Goal: Task Accomplishment & Management: Manage account settings

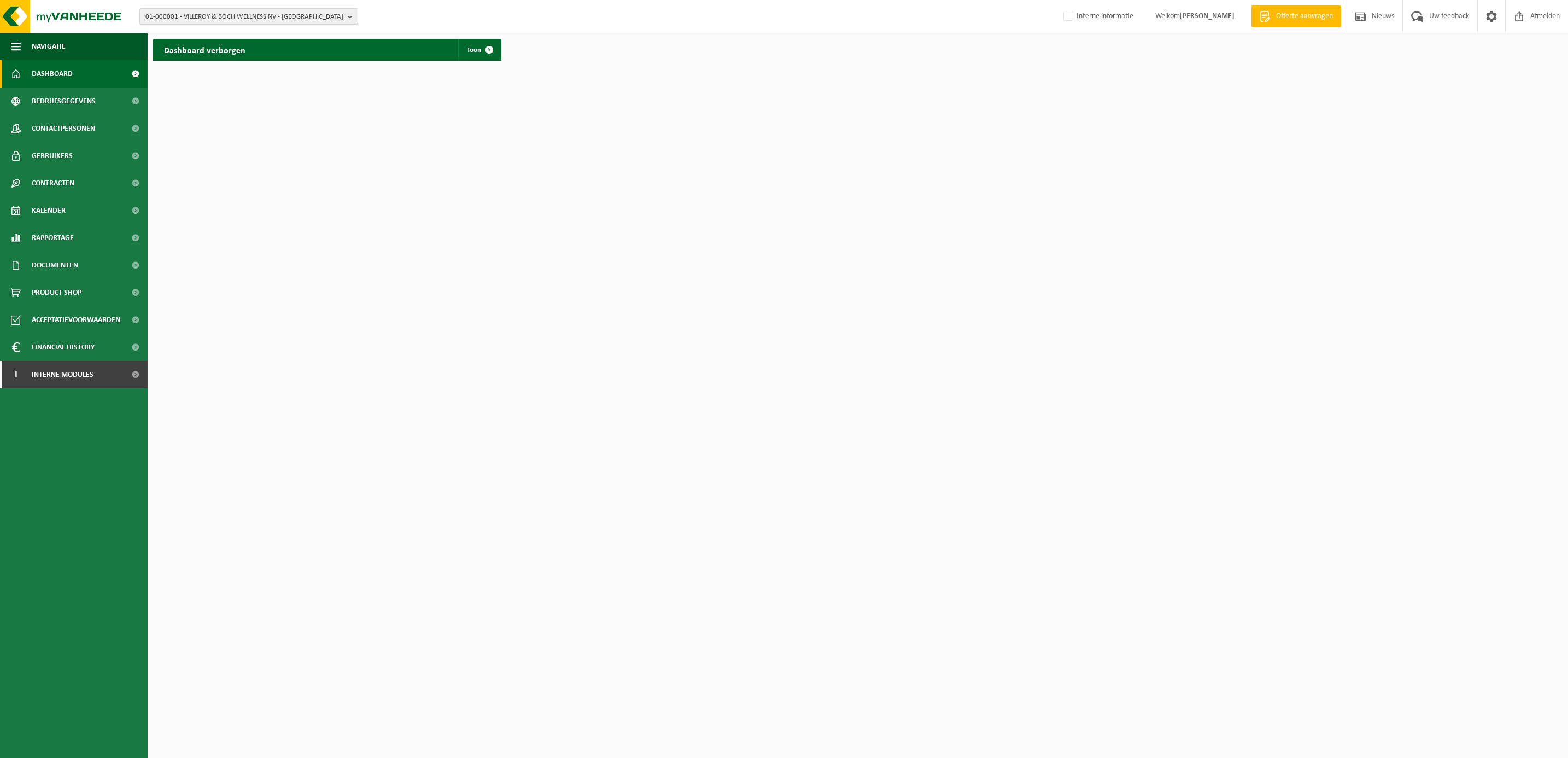
click at [235, 10] on span "01-000001 - VILLEROY & BOCH WELLNESS NV - ROESELARE" at bounding box center [244, 17] width 198 height 17
click at [225, 28] on input "text" at bounding box center [249, 34] width 213 height 13
type input "artificial"
drag, startPoint x: 216, startPoint y: 47, endPoint x: 211, endPoint y: 41, distance: 7.8
click at [216, 45] on li "10-993035 - ARTIFICIAL GRASS RECYCLING B.V. - AMSTERDAM" at bounding box center [249, 50] width 213 height 13
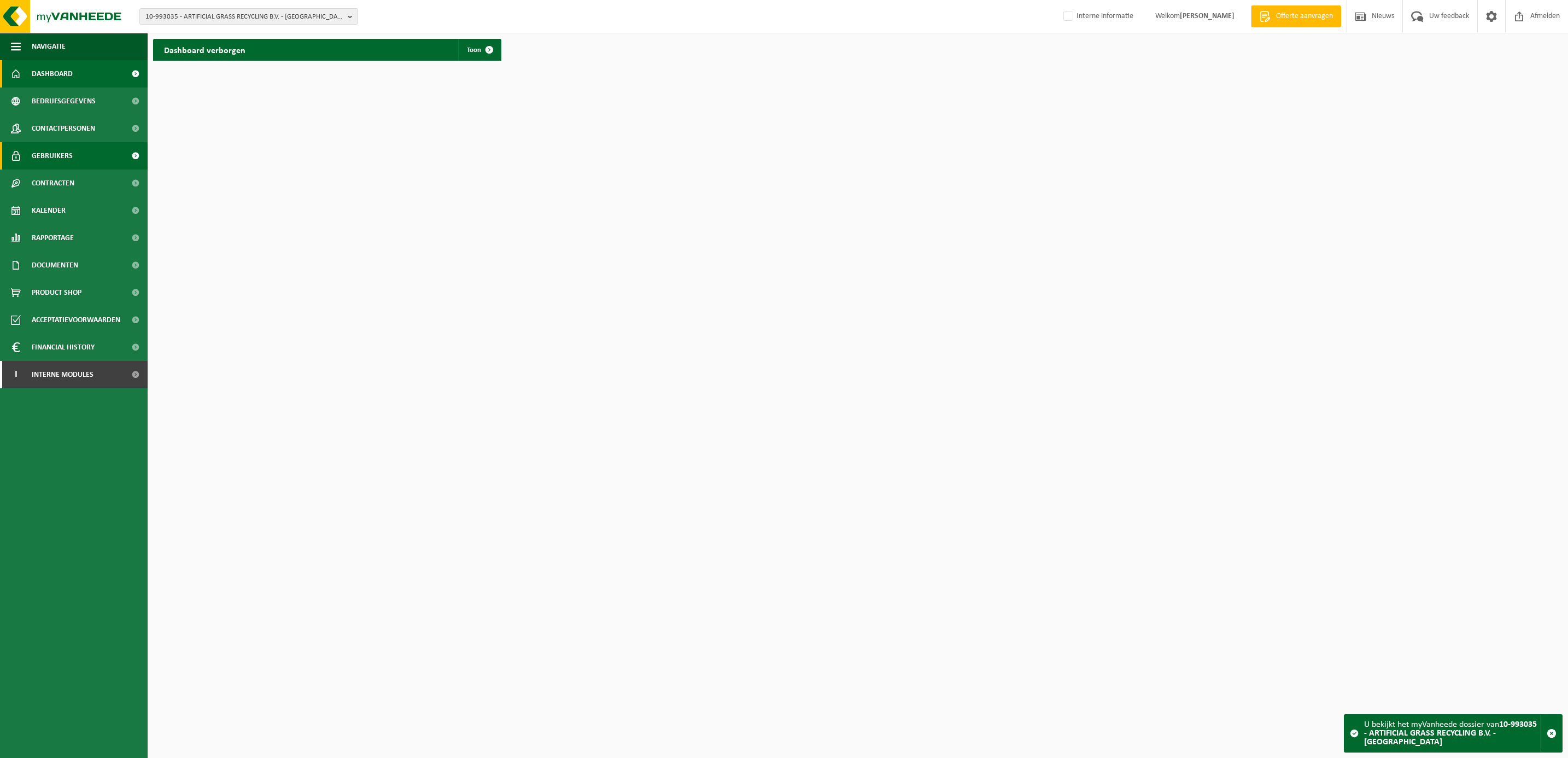
click at [69, 150] on span "Gebruikers" at bounding box center [52, 156] width 41 height 28
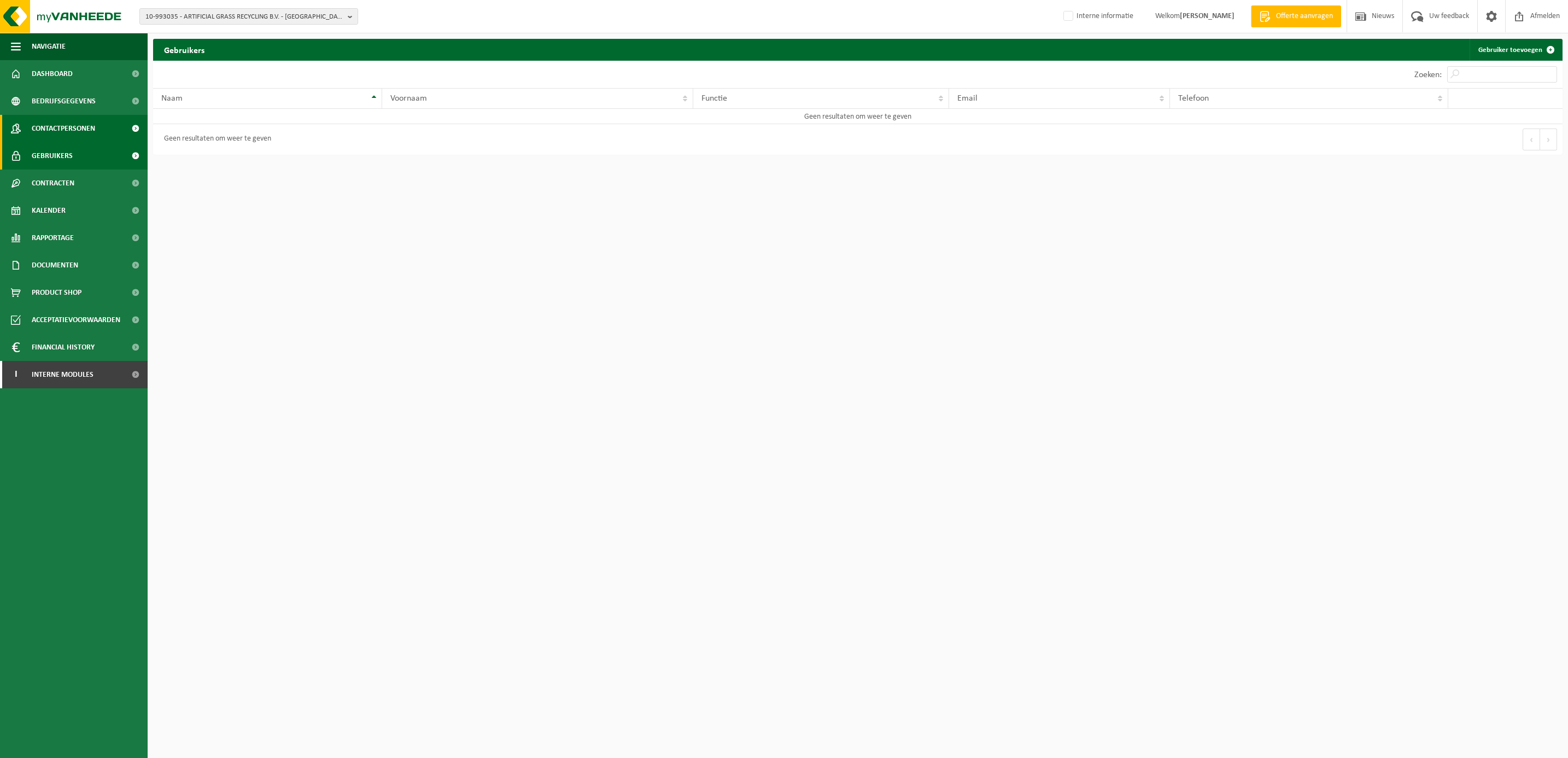
click at [61, 125] on span "Contactpersonen" at bounding box center [63, 128] width 63 height 28
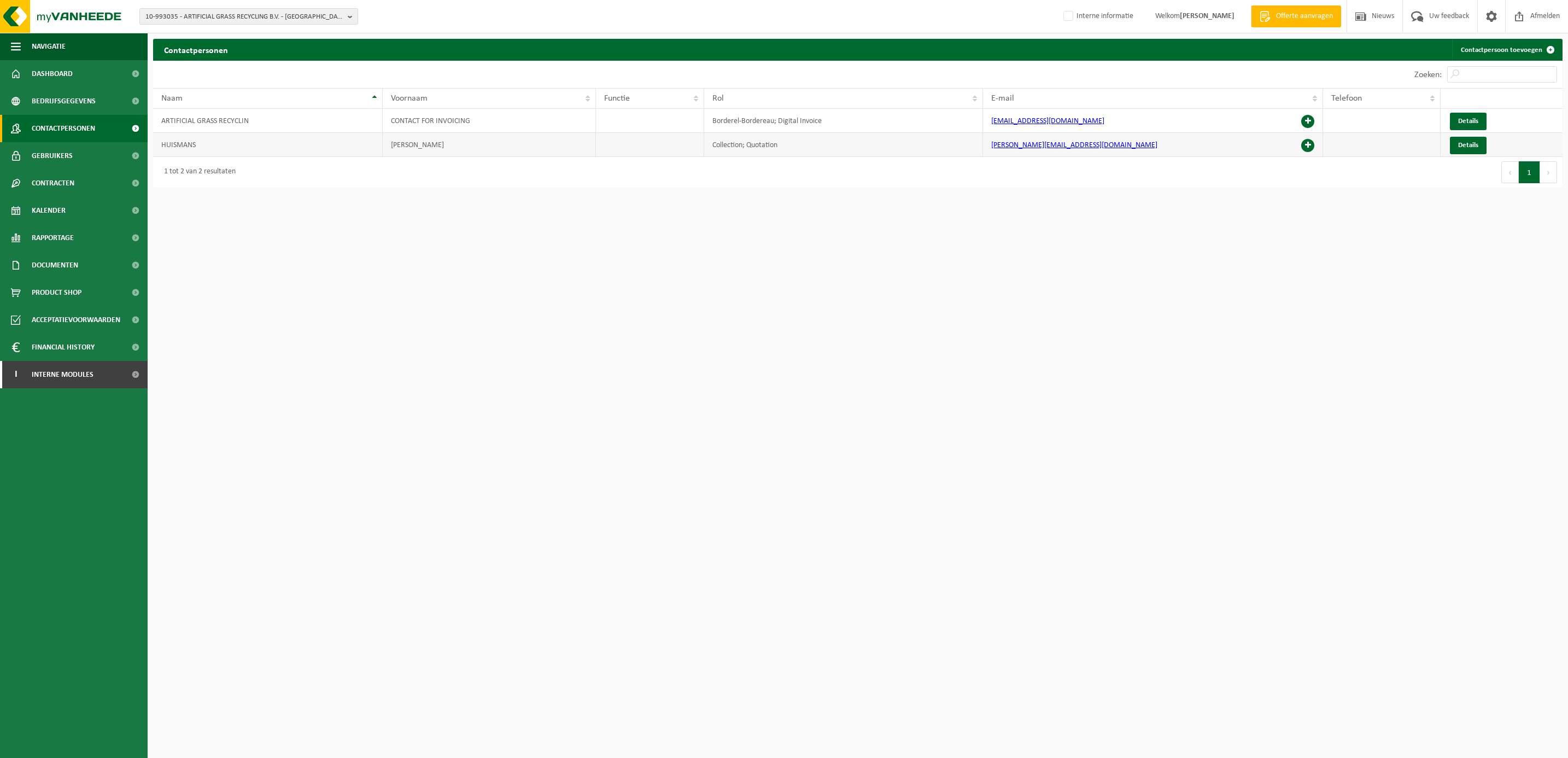
click at [1309, 145] on span at bounding box center [1308, 145] width 13 height 13
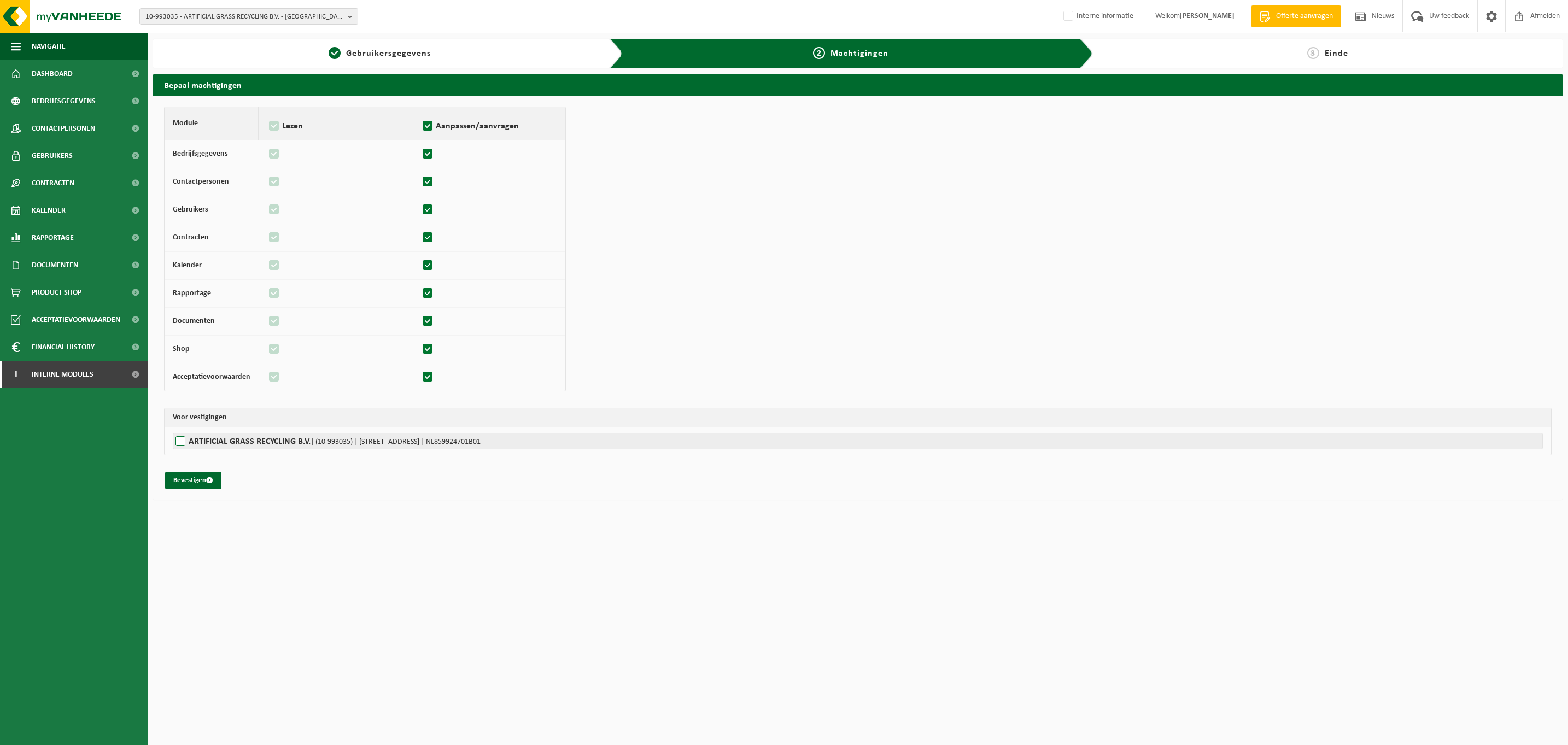
click at [182, 447] on label"] "ARTIFICIAL GRASS RECYCLING B.V. | (10-993035) | [STREET_ADDRESS] | NL859924701B…" at bounding box center [858, 441] width 1370 height 17
click at [182, 447] on input "ARTIFICIAL GRASS RECYCLING B.V. | (10-993035) | [STREET_ADDRESS] | NL859924701B…" at bounding box center [956, 441] width 1568 height 17
checkbox input "true"
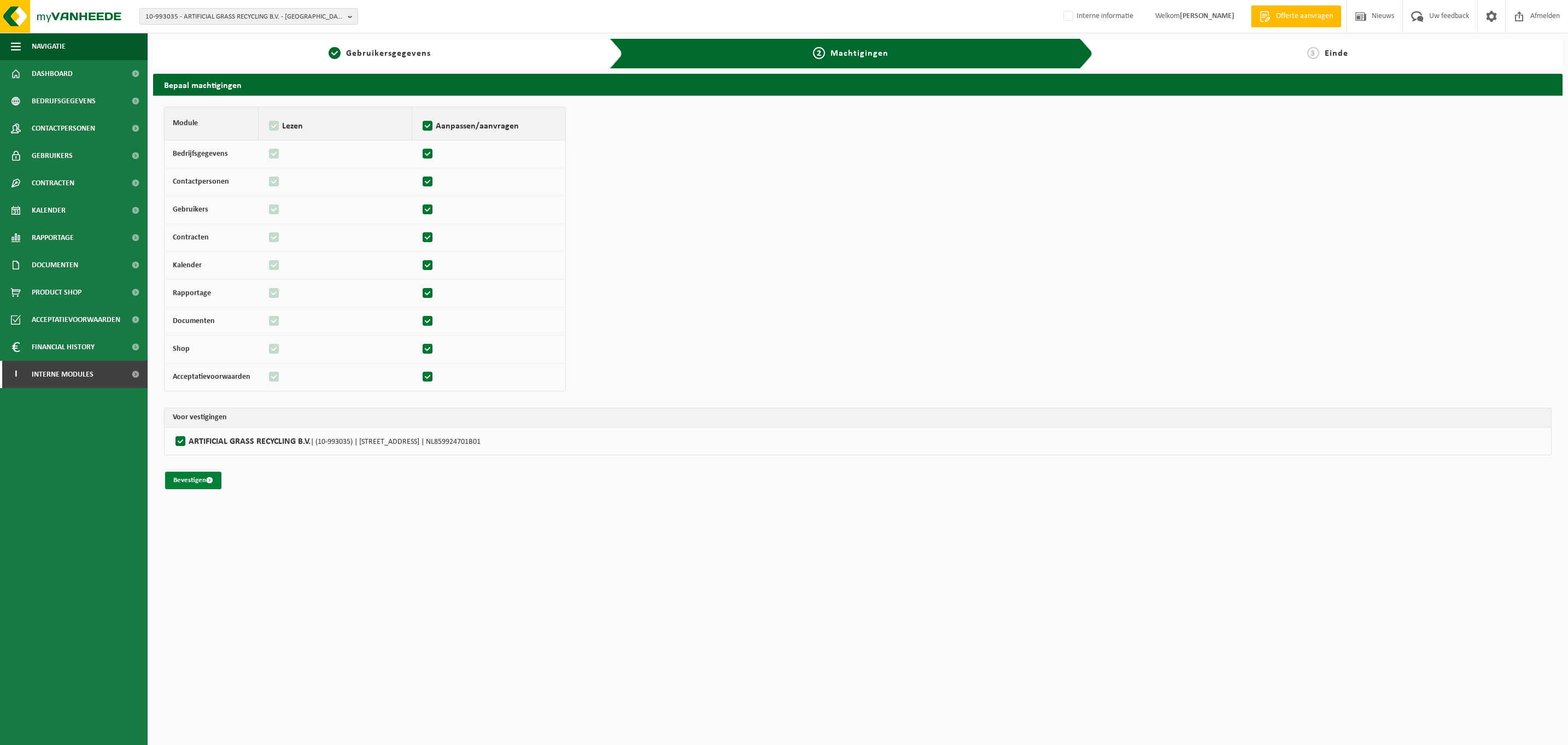
click at [192, 484] on button "Bevestigen" at bounding box center [193, 480] width 56 height 18
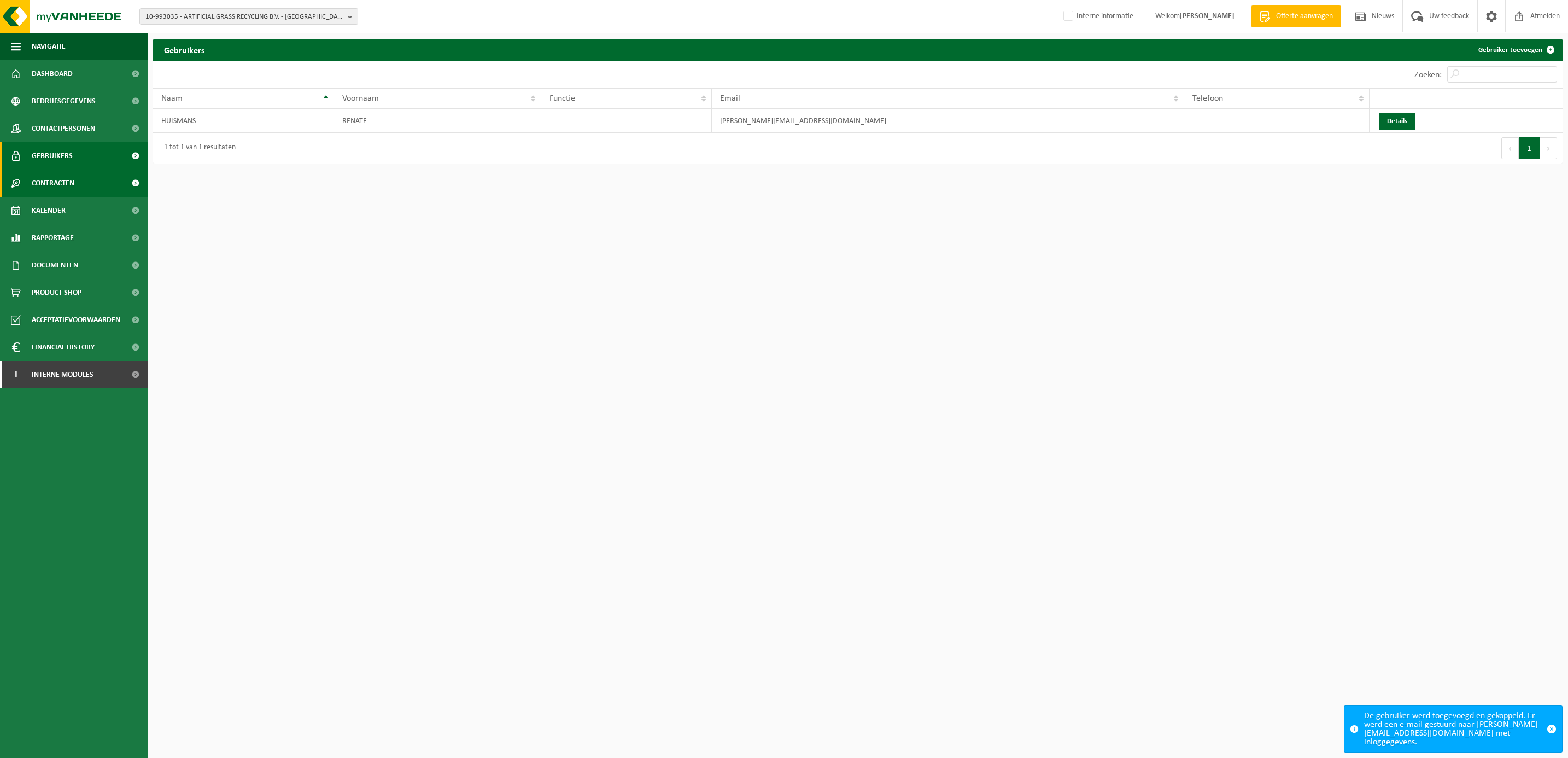
click at [55, 180] on span "Contracten" at bounding box center [53, 183] width 43 height 28
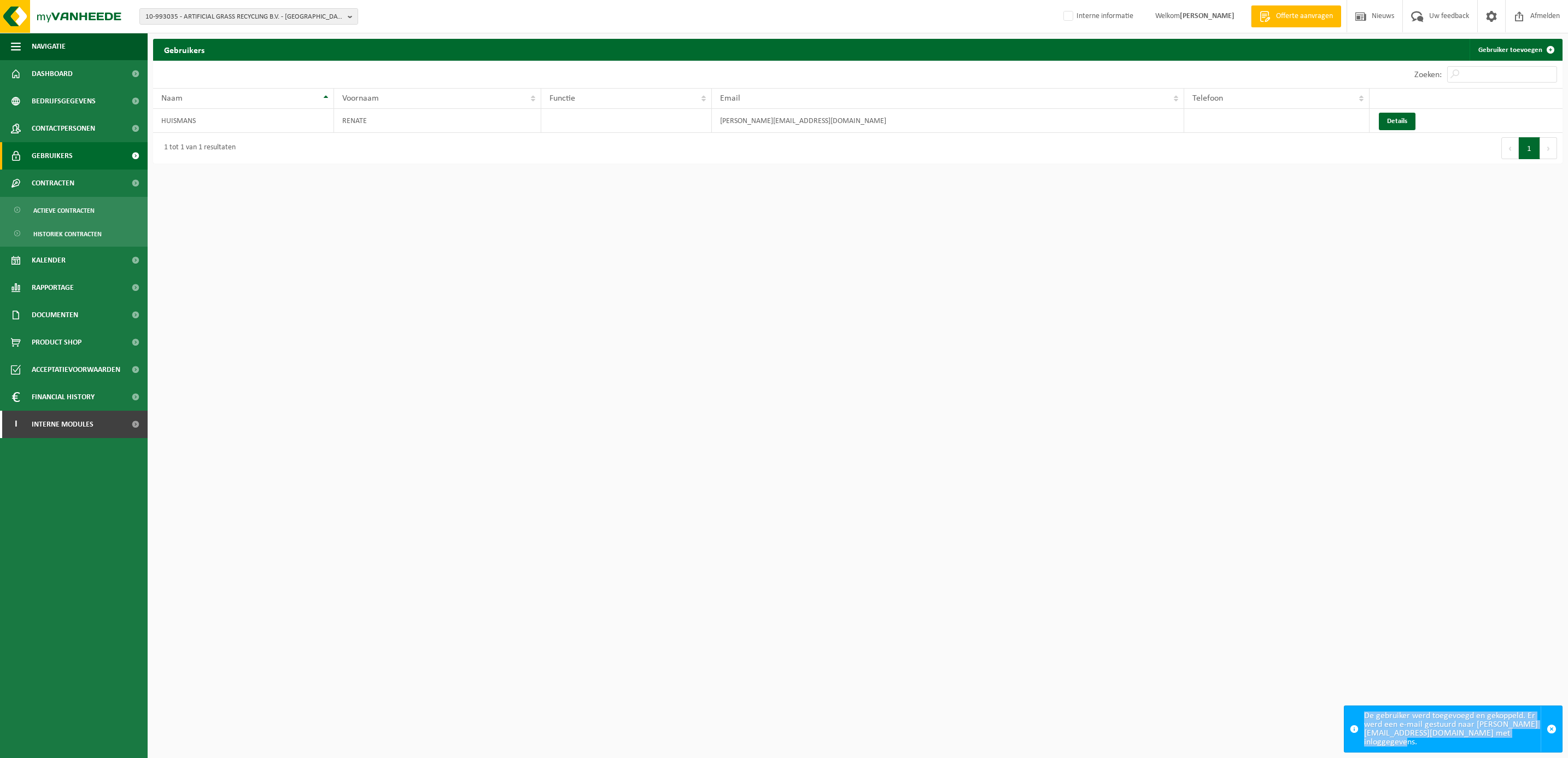
drag, startPoint x: 1365, startPoint y: 711, endPoint x: 1423, endPoint y: 738, distance: 64.0
click at [1423, 738] on div "De gebruiker werd toegevoegd en gekoppeld. Er werd een e-mail gestuurd naar r.h…" at bounding box center [1452, 729] width 176 height 46
copy div "De gebruiker werd toegevoegd en gekoppeld. Er werd een e-mail gestuurd naar r.h…"
